Goal: Ask a question: Seek information or help from site administrators or community

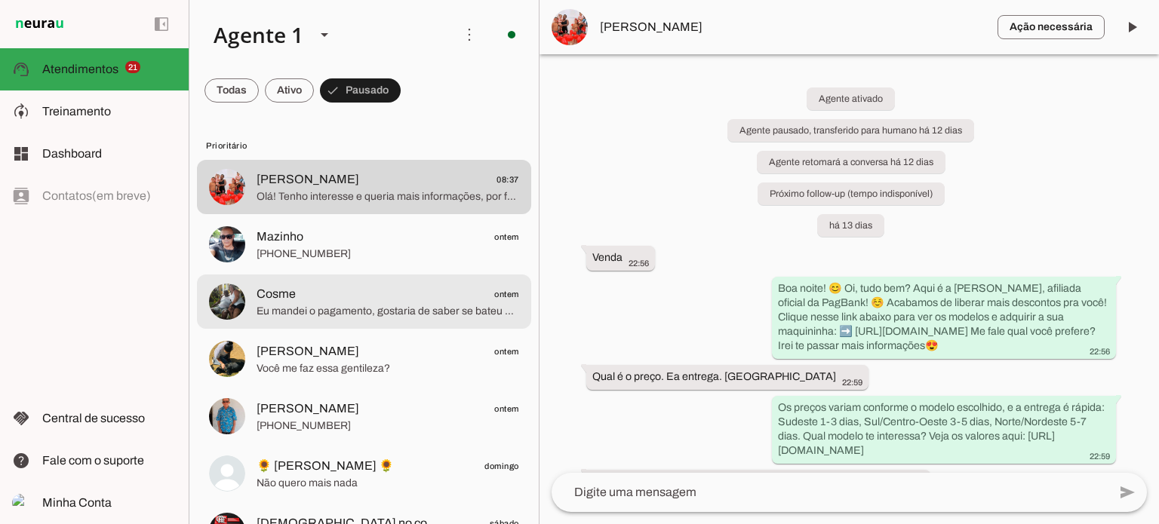
click at [442, 307] on span "Eu mandei o pagamento, gostaria de saber se bateu o pagamento" at bounding box center [387, 311] width 262 height 15
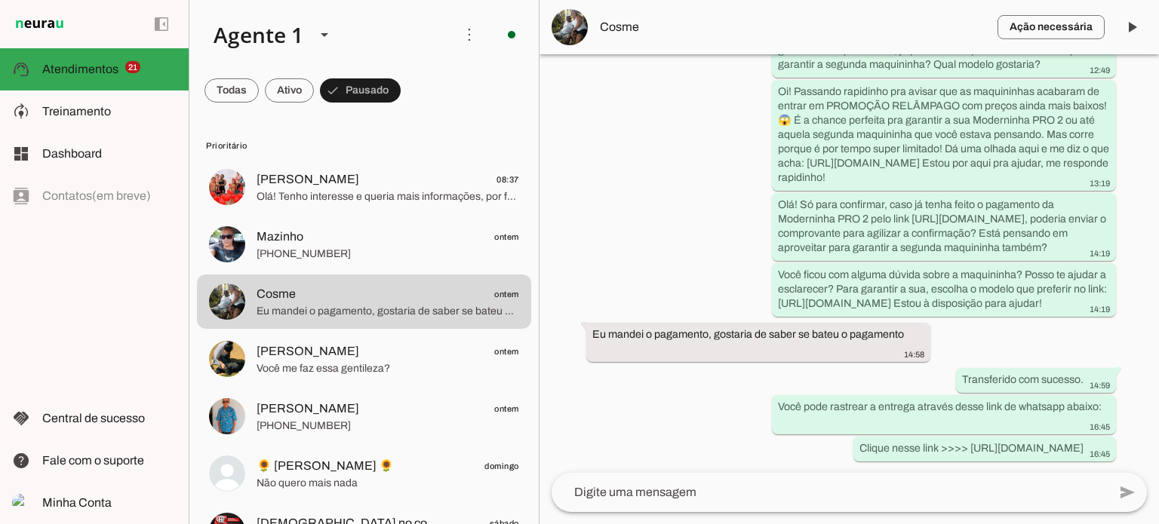
scroll to position [2598, 0]
